Goal: Browse casually: Explore the website without a specific task or goal

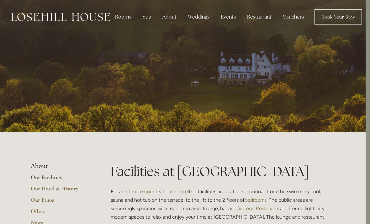
click at [124, 17] on div "Rooms" at bounding box center [123, 17] width 26 height 13
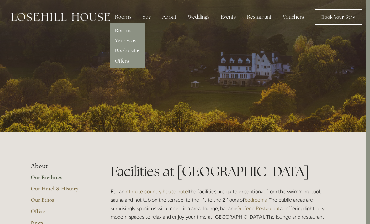
click at [126, 31] on link "Rooms" at bounding box center [123, 30] width 16 height 7
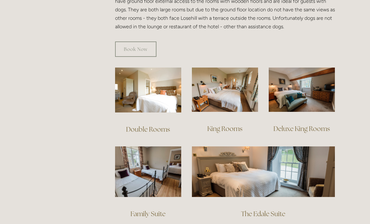
scroll to position [394, 0]
click at [261, 169] on img at bounding box center [263, 171] width 143 height 50
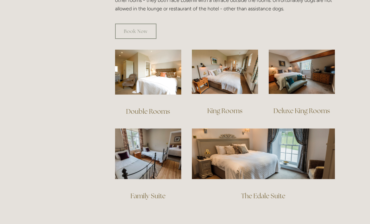
scroll to position [411, 0]
click at [162, 153] on img at bounding box center [148, 153] width 66 height 50
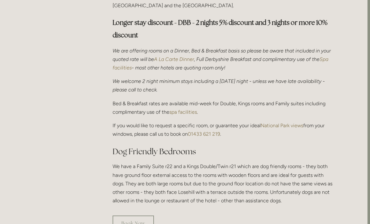
scroll to position [220, 3]
click at [142, 215] on link "Book Now" at bounding box center [133, 222] width 41 height 15
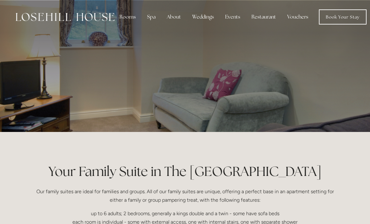
click at [286, 99] on div at bounding box center [185, 66] width 300 height 132
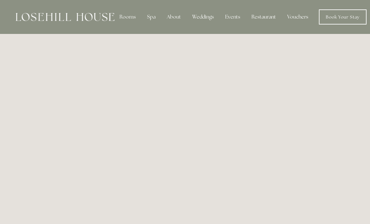
click at [96, 18] on img at bounding box center [65, 17] width 99 height 8
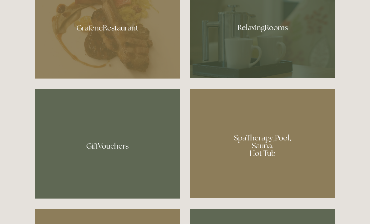
scroll to position [407, 0]
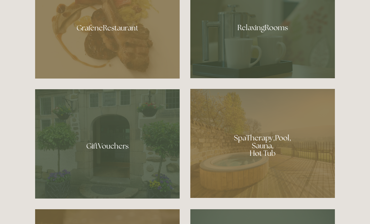
click at [137, 59] on div at bounding box center [107, 26] width 145 height 106
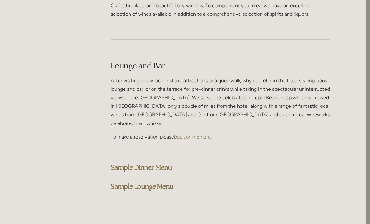
scroll to position [1543, 4]
click at [161, 163] on strong "Sample Dinner Menu" at bounding box center [141, 167] width 61 height 8
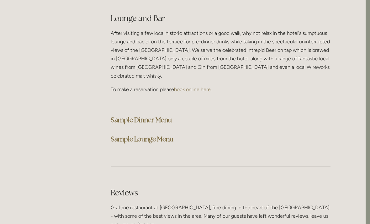
scroll to position [1590, 4]
click at [169, 135] on strong "Sample Lounge Menu" at bounding box center [142, 139] width 63 height 8
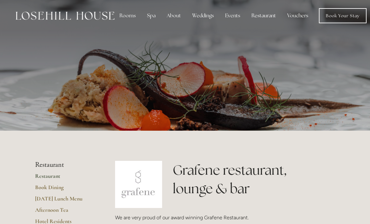
scroll to position [7, 0]
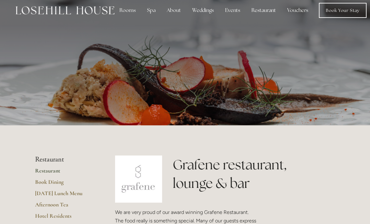
click at [61, 216] on link "Hotel Residents" at bounding box center [65, 217] width 60 height 11
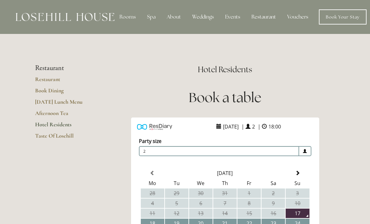
click at [82, 14] on img at bounding box center [65, 17] width 99 height 8
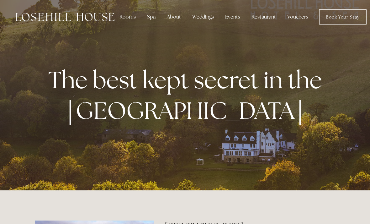
click at [150, 16] on div "Spa" at bounding box center [151, 17] width 19 height 13
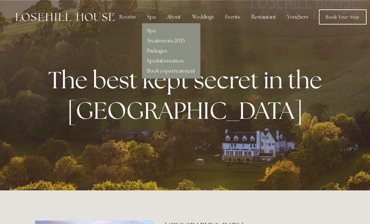
click at [154, 29] on link "Spa" at bounding box center [151, 30] width 8 height 7
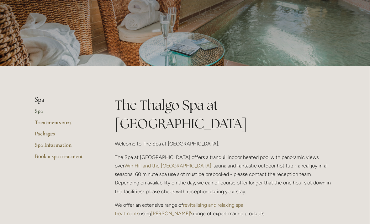
scroll to position [66, 0]
click at [64, 145] on link "Spa Information" at bounding box center [65, 146] width 60 height 11
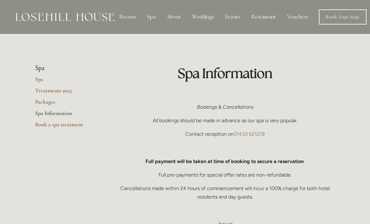
click at [126, 17] on div "Rooms" at bounding box center [127, 17] width 26 height 13
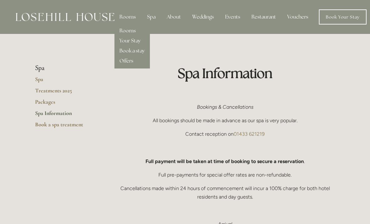
click at [133, 60] on link "Offers" at bounding box center [126, 60] width 14 height 7
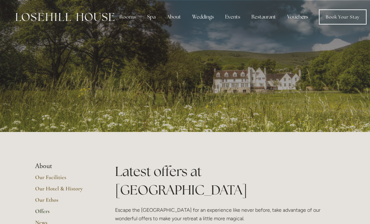
click at [88, 13] on img at bounding box center [65, 17] width 99 height 8
